Goal: Navigation & Orientation: Understand site structure

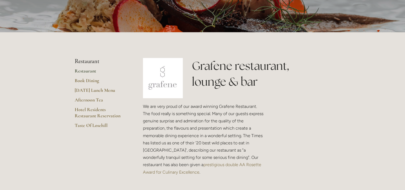
scroll to position [107, 0]
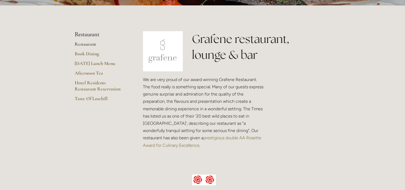
click at [92, 45] on link "Restaurant" at bounding box center [100, 46] width 51 height 10
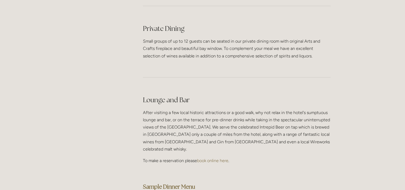
scroll to position [1339, 0]
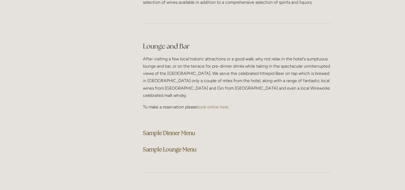
click at [189, 129] on strong "Sample Dinner Menu" at bounding box center [169, 132] width 52 height 7
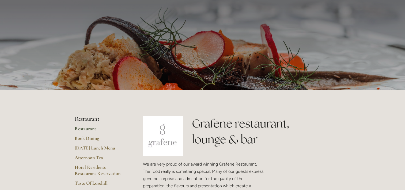
scroll to position [0, 0]
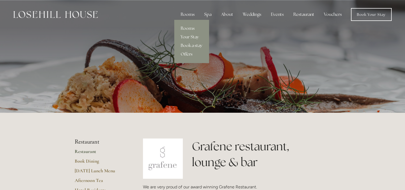
click at [187, 14] on div "Rooms" at bounding box center [187, 14] width 22 height 11
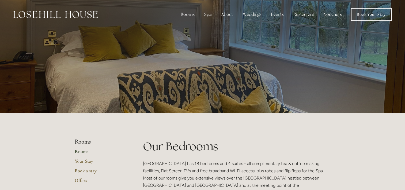
click at [59, 16] on img at bounding box center [55, 14] width 84 height 7
